Goal: Task Accomplishment & Management: Manage account settings

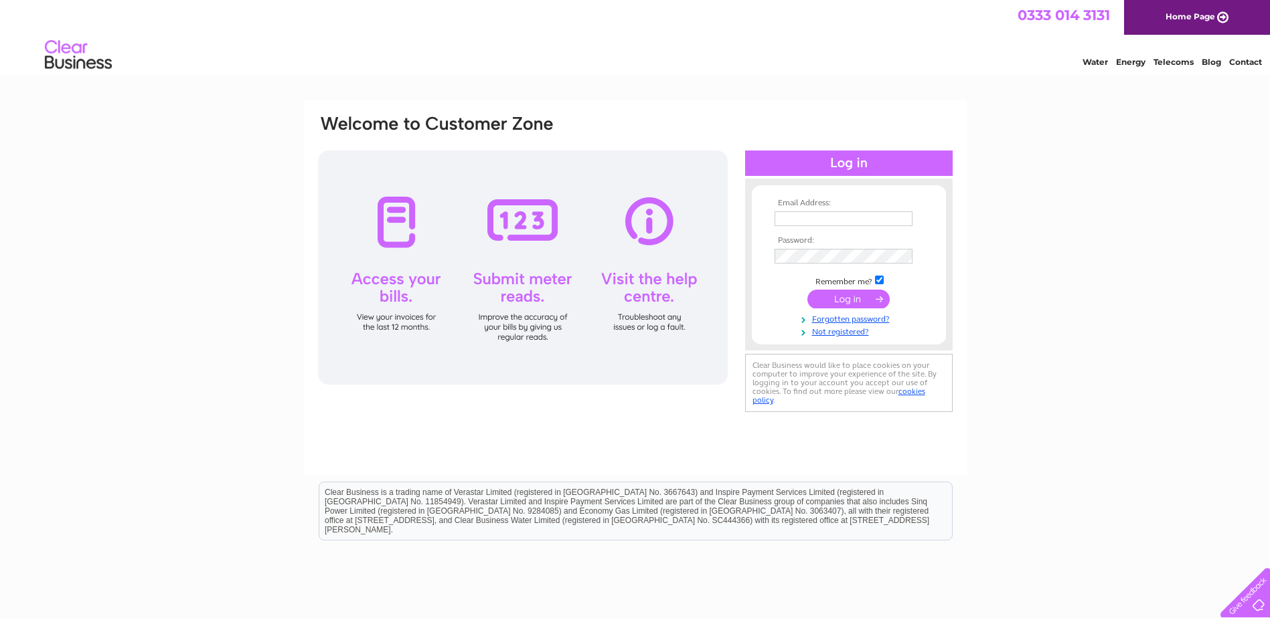
type input "[EMAIL_ADDRESS][DOMAIN_NAME]"
click at [819, 299] on input "submit" at bounding box center [848, 299] width 82 height 19
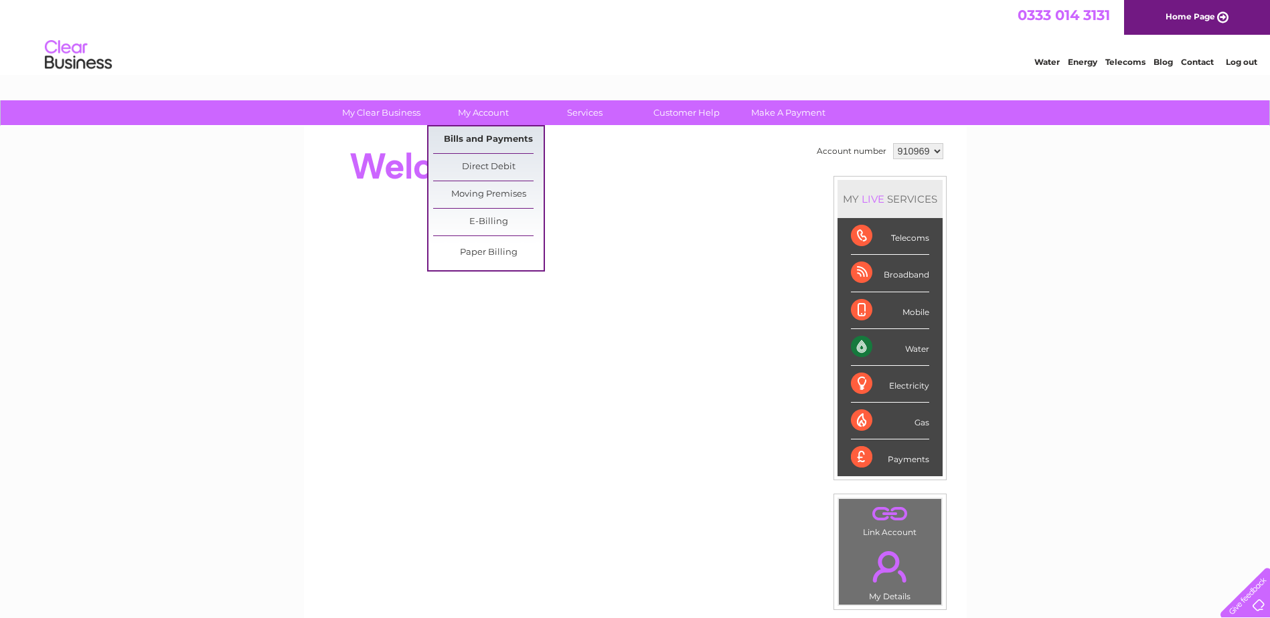
click at [505, 137] on link "Bills and Payments" at bounding box center [488, 140] width 110 height 27
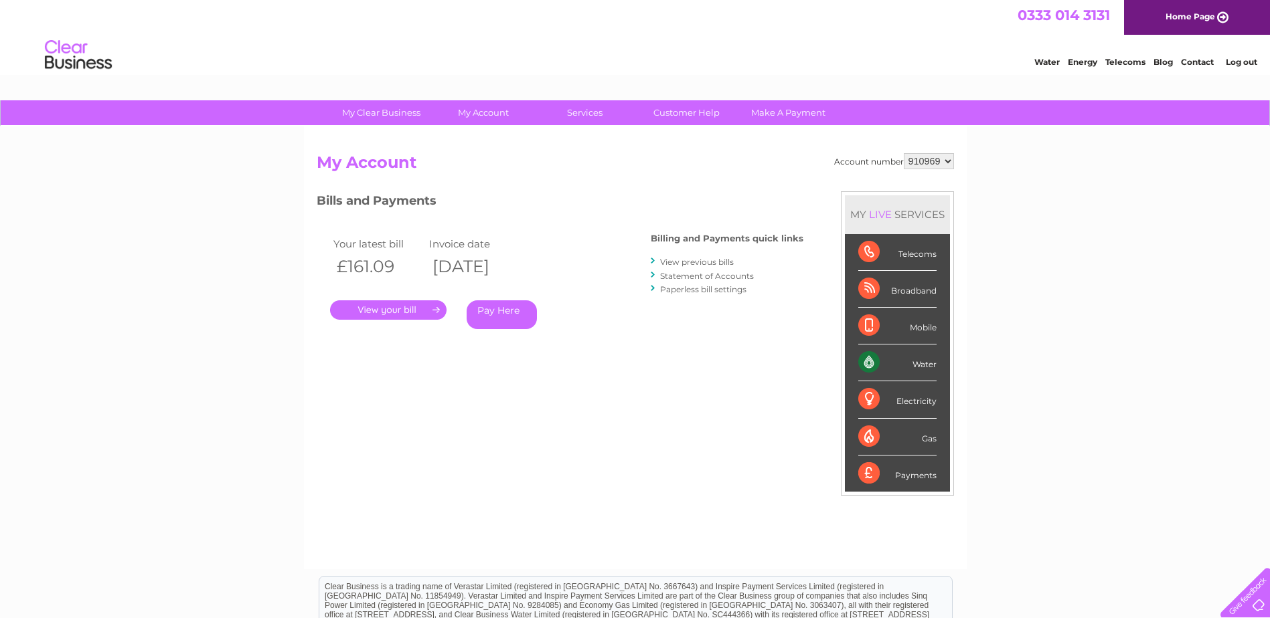
click at [414, 305] on link "." at bounding box center [388, 310] width 116 height 19
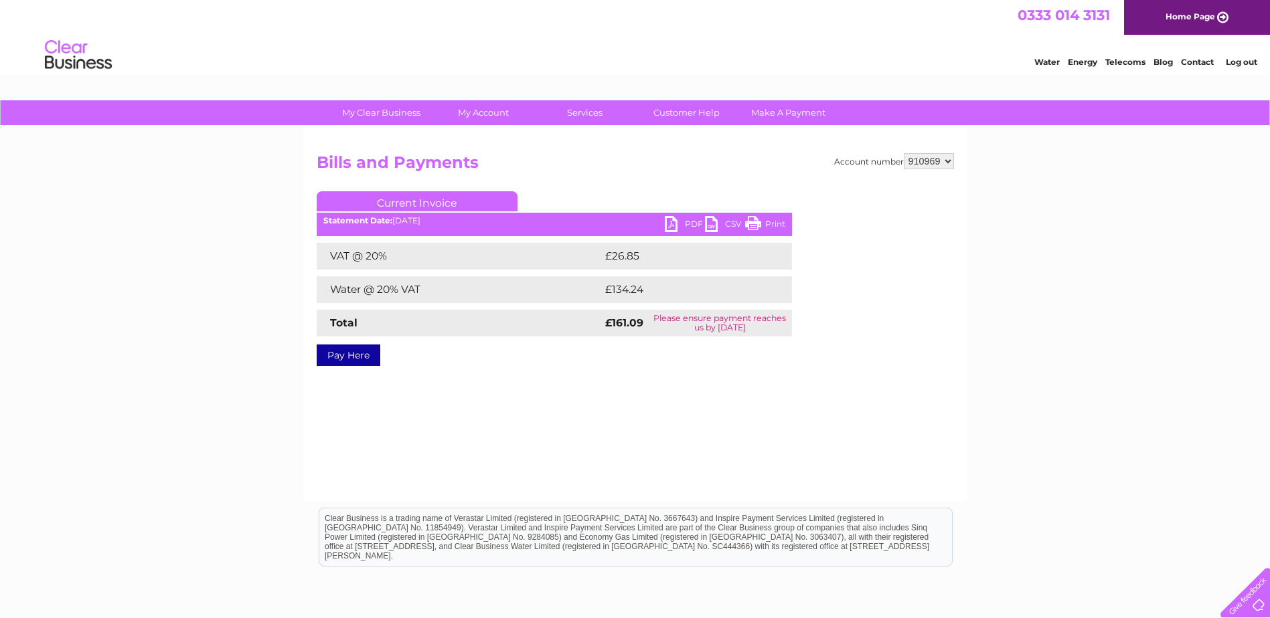
click at [682, 226] on link "PDF" at bounding box center [685, 225] width 40 height 19
